Goal: Check status: Check status

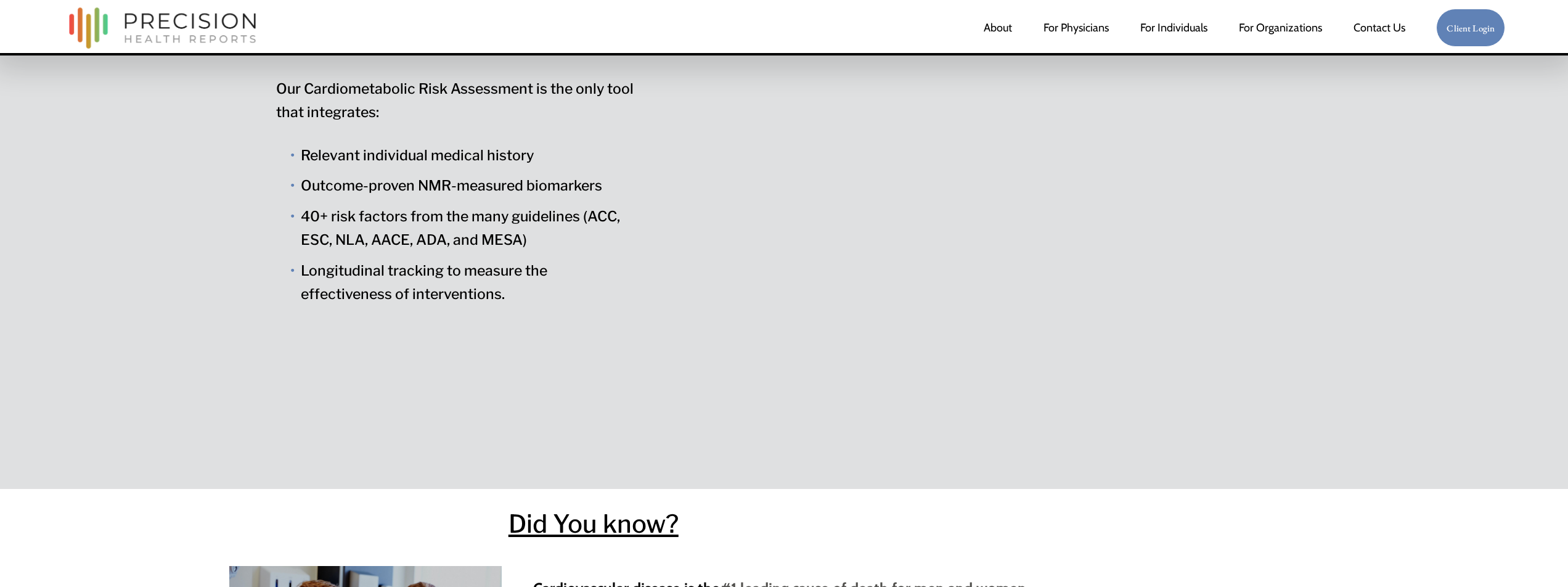
scroll to position [1012, 0]
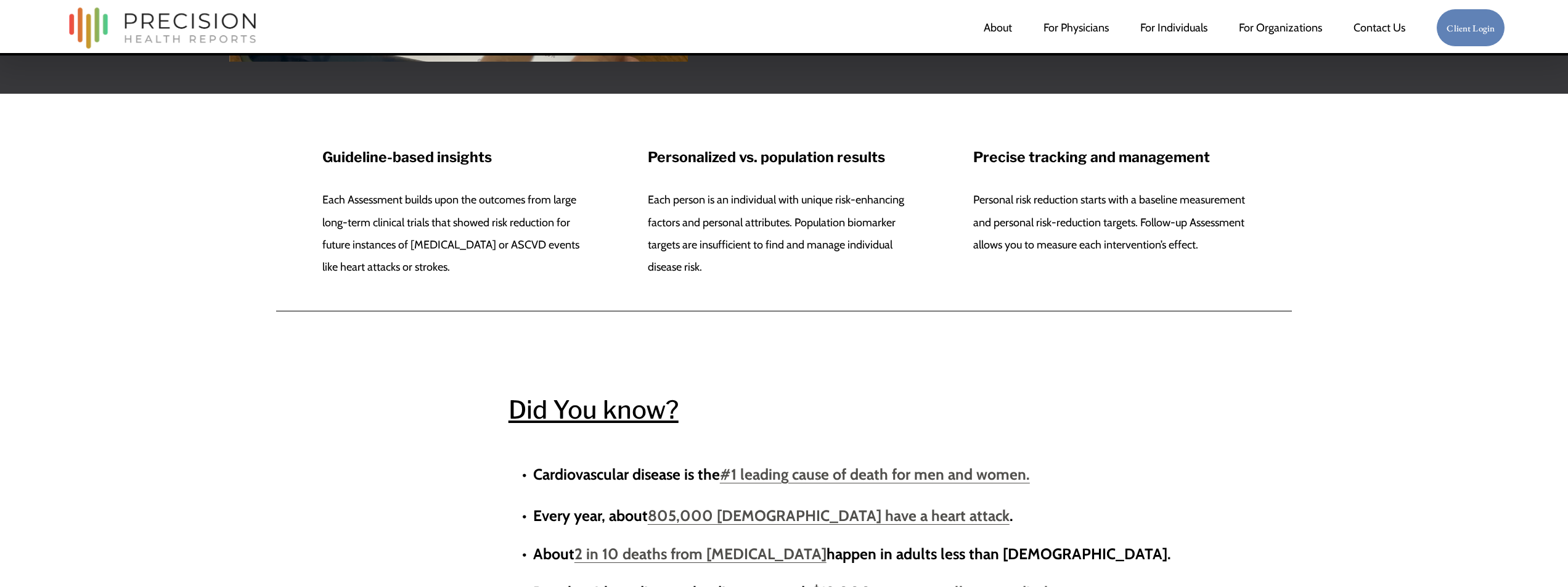
scroll to position [870, 0]
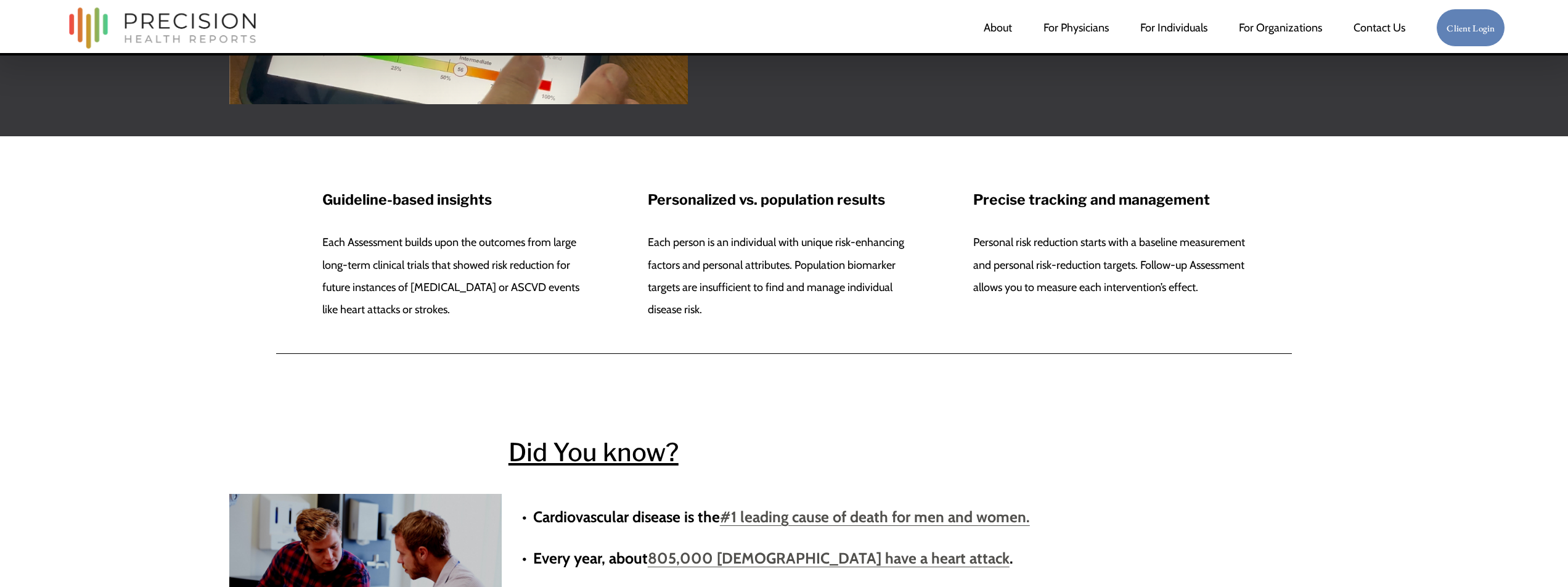
click at [901, 214] on div "Personalized vs. population results Each person is an individual with unique ri…" at bounding box center [784, 254] width 273 height 132
click at [842, 198] on strong "Personalized vs. population results" at bounding box center [766, 199] width 237 height 17
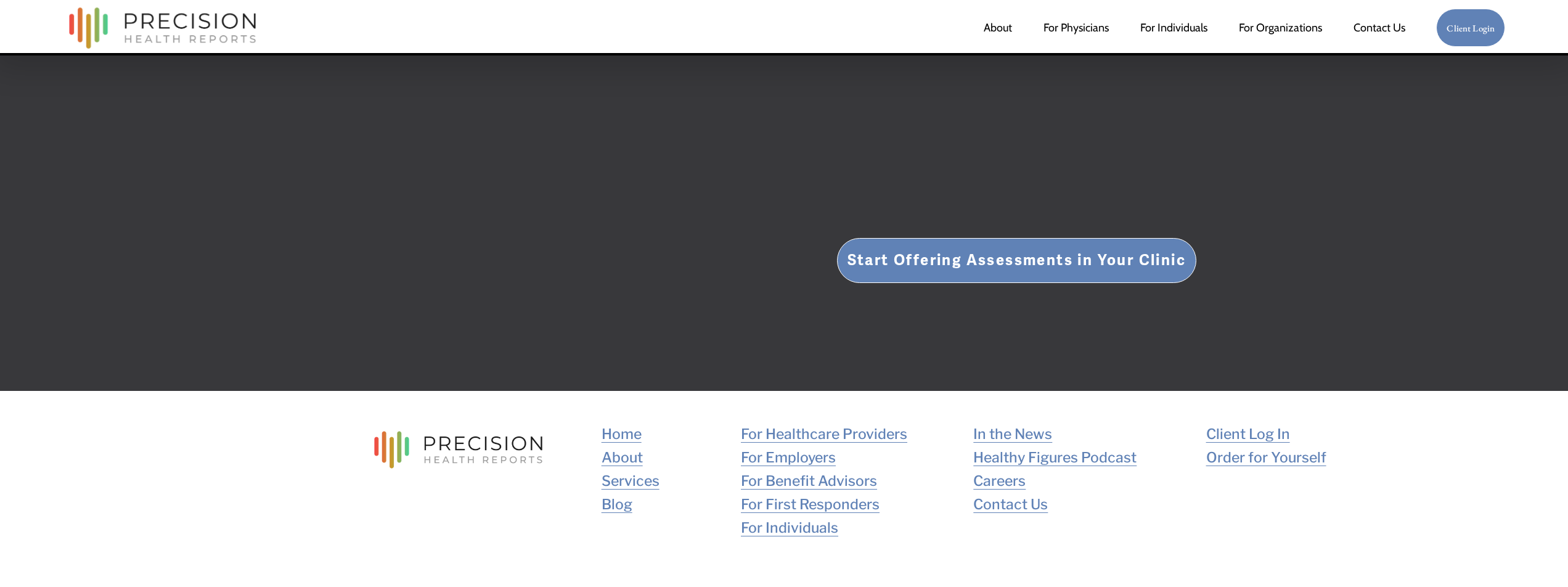
scroll to position [2688, 0]
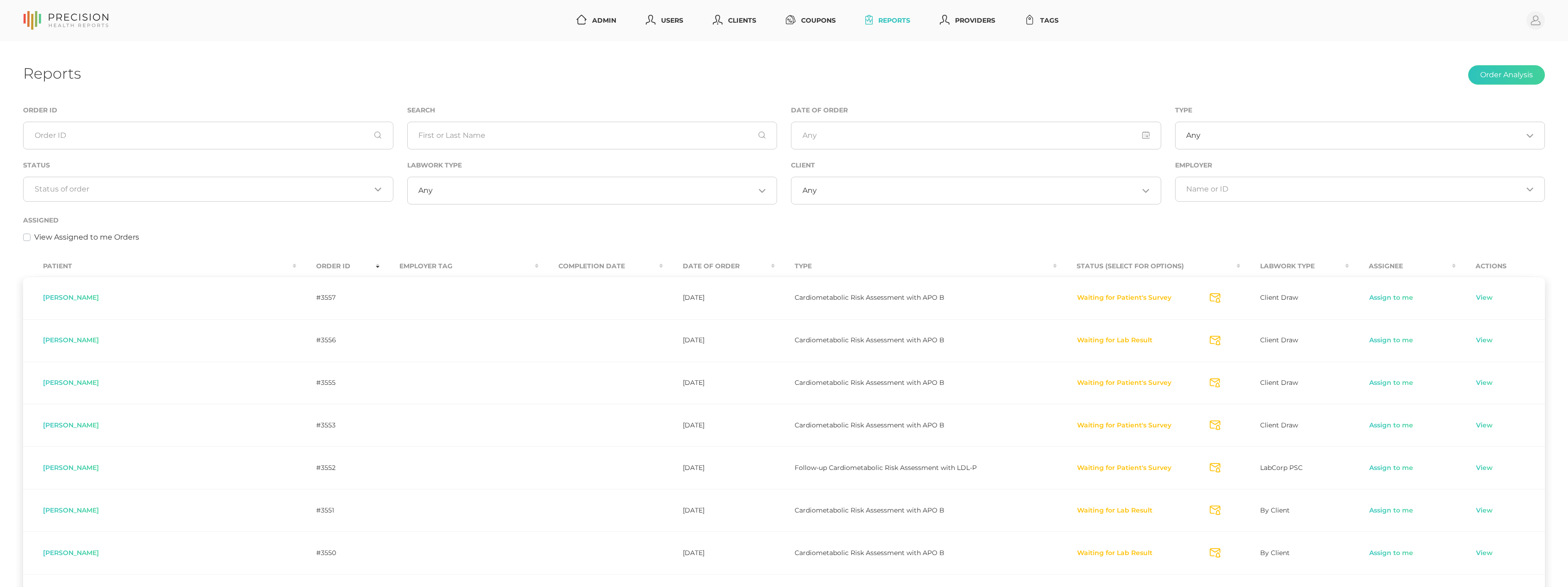
select select "75"
click at [172, 186] on input "Search for option" at bounding box center [203, 189] width 337 height 9
click at [155, 230] on li "Preparing Labwork Order" at bounding box center [208, 233] width 369 height 16
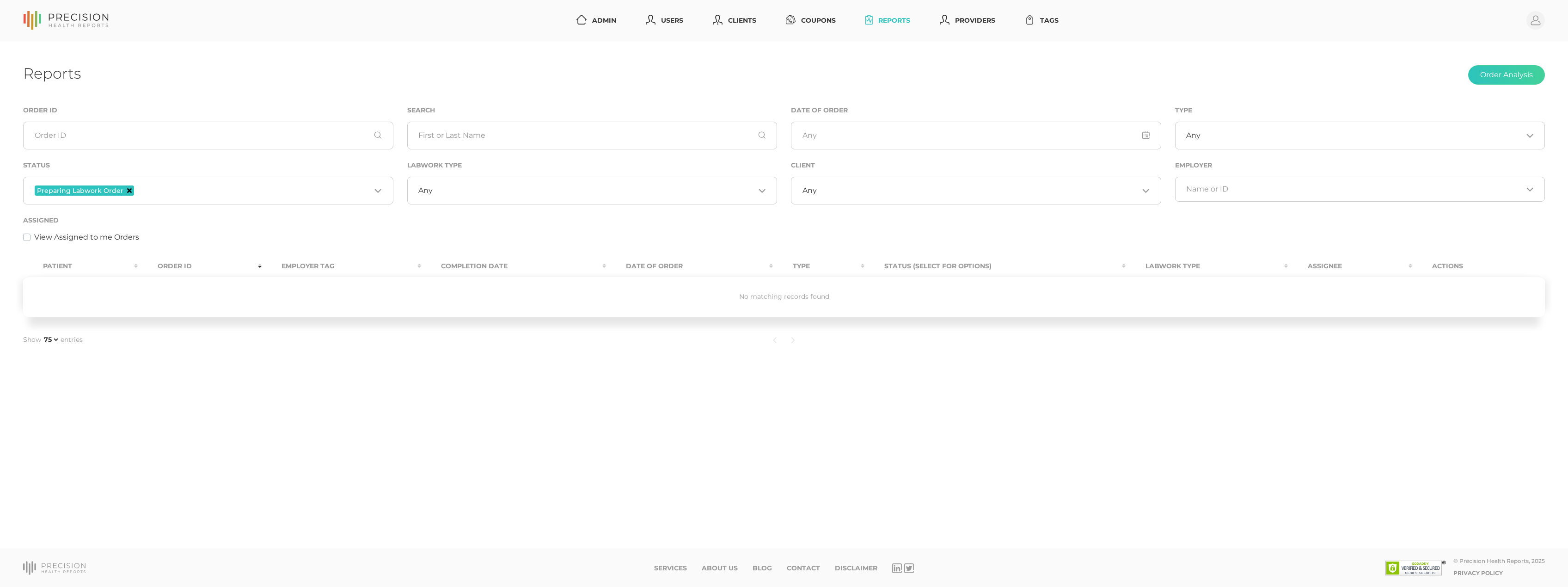
click at [128, 191] on icon "Deselect Preparing Labwork Order" at bounding box center [130, 191] width 5 height 5
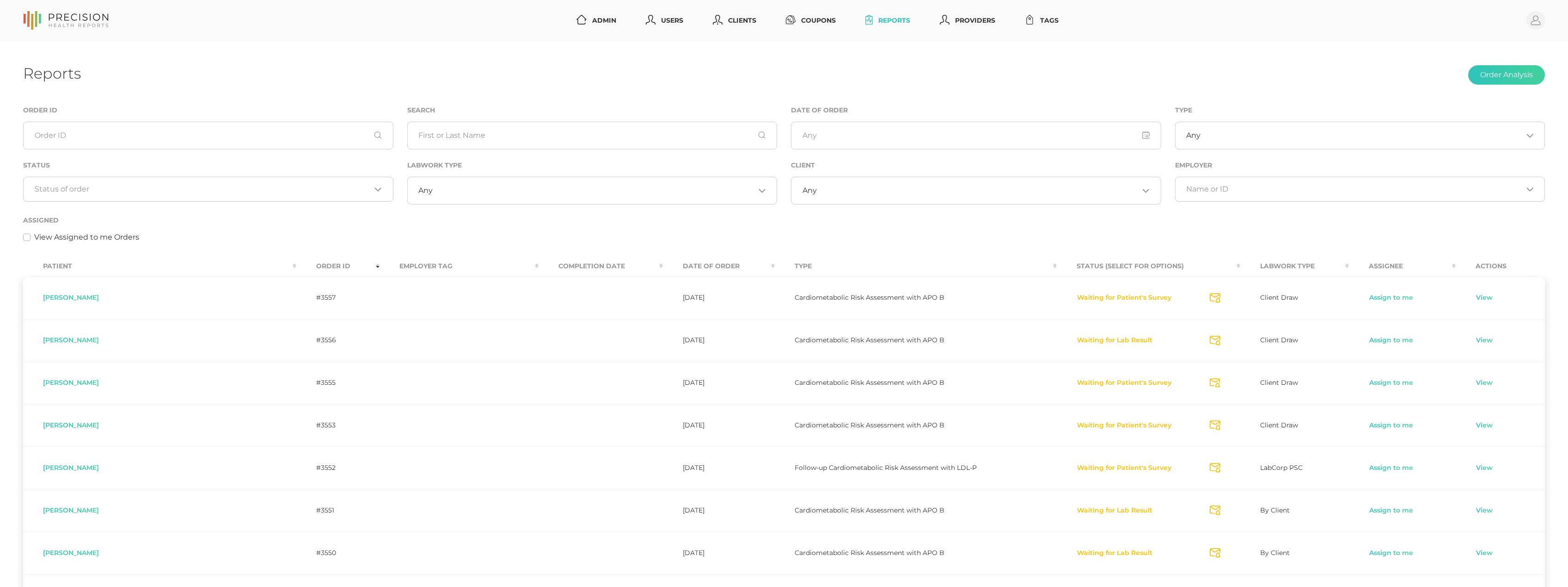
click at [157, 115] on div "Order ID" at bounding box center [208, 127] width 370 height 45
